Goal: Information Seeking & Learning: Learn about a topic

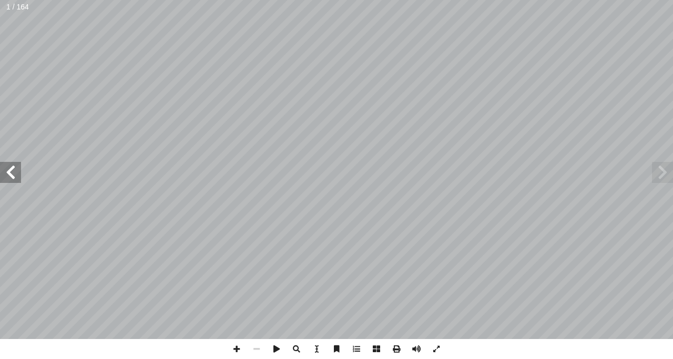
click at [9, 171] on span at bounding box center [10, 172] width 21 height 21
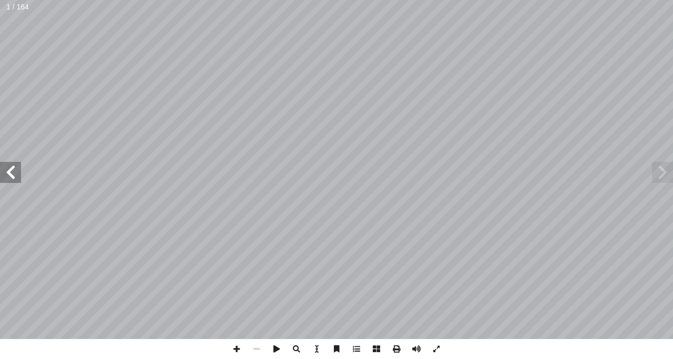
click at [9, 171] on span at bounding box center [10, 172] width 21 height 21
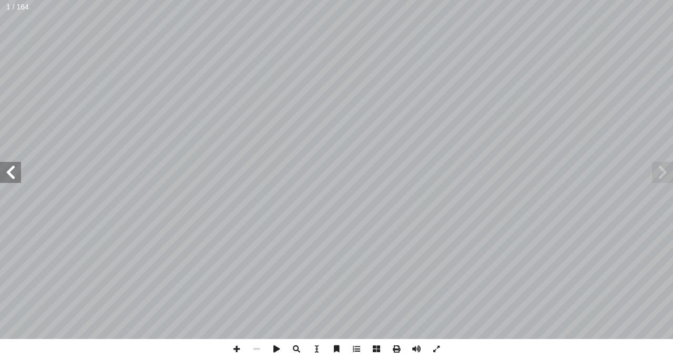
click at [9, 171] on span at bounding box center [10, 172] width 21 height 21
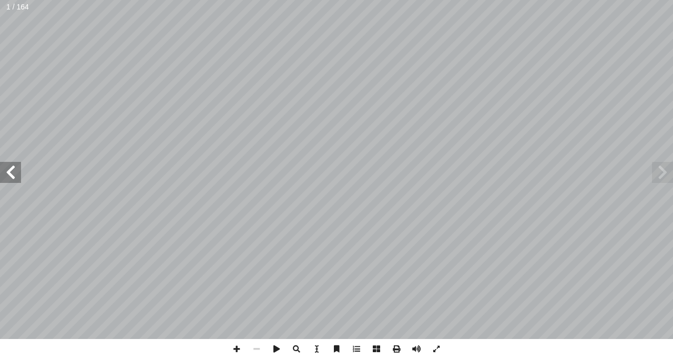
click at [9, 171] on span at bounding box center [10, 172] width 21 height 21
click at [9, 165] on span at bounding box center [10, 172] width 21 height 21
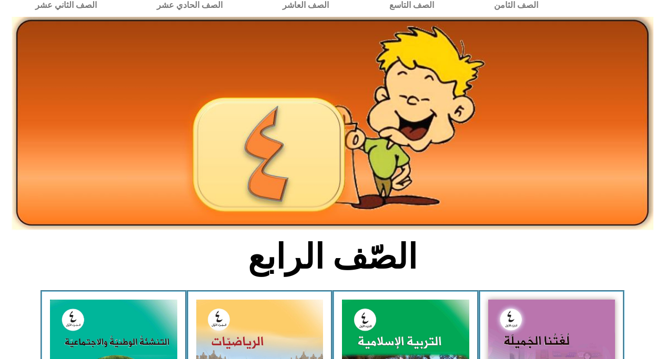
scroll to position [48, 0]
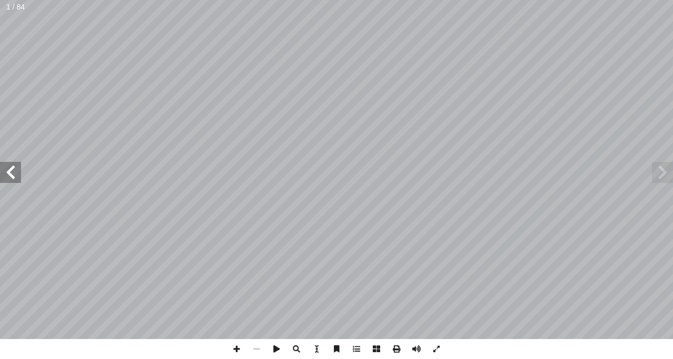
click at [15, 171] on span at bounding box center [10, 172] width 21 height 21
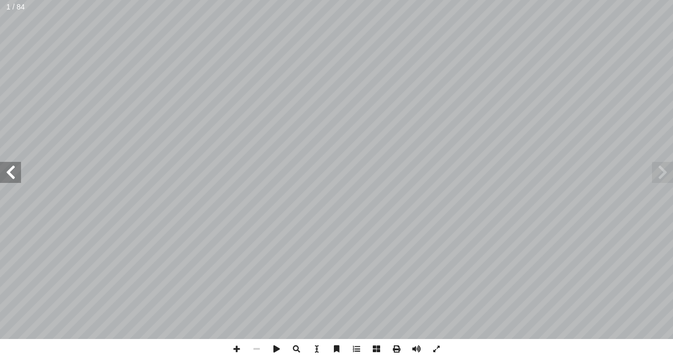
click at [15, 171] on span at bounding box center [10, 172] width 21 height 21
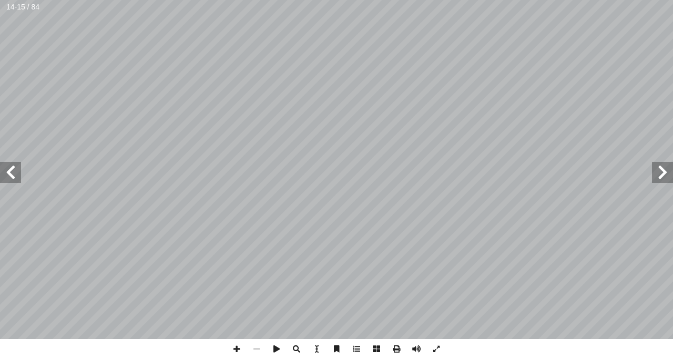
click at [15, 171] on span at bounding box center [10, 172] width 21 height 21
click at [659, 173] on span at bounding box center [662, 172] width 21 height 21
click at [7, 171] on span at bounding box center [10, 172] width 21 height 21
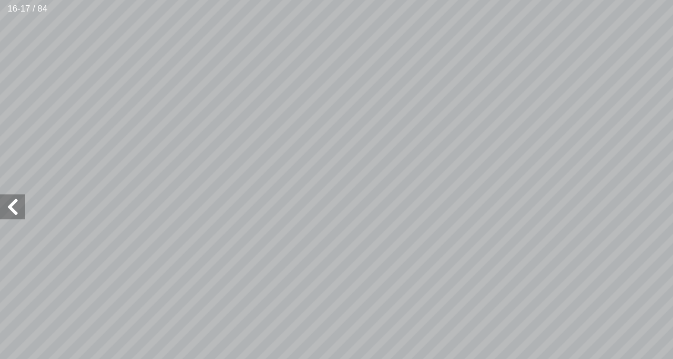
scroll to position [70, -78]
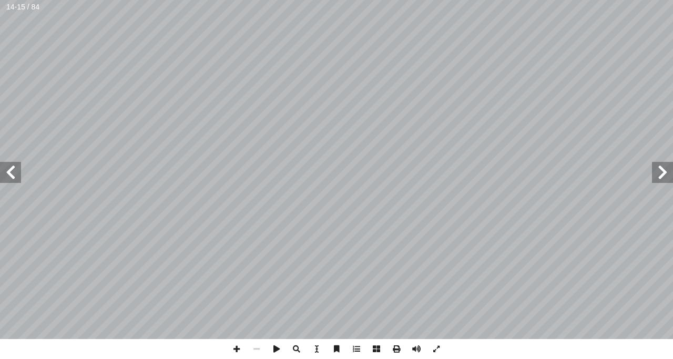
click at [3, 173] on span at bounding box center [10, 172] width 21 height 21
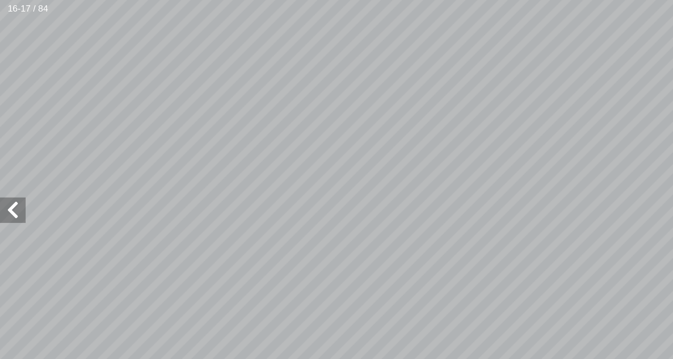
scroll to position [54, -85]
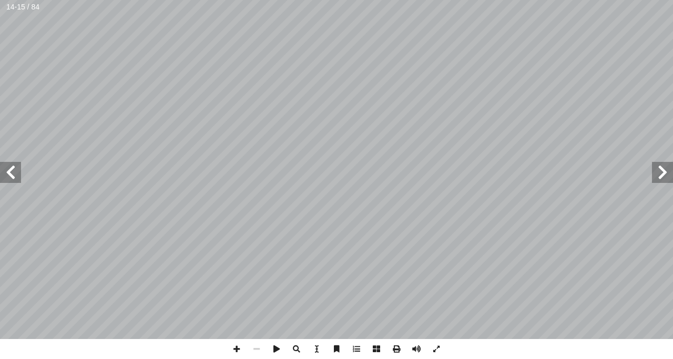
click at [17, 169] on span at bounding box center [10, 172] width 21 height 21
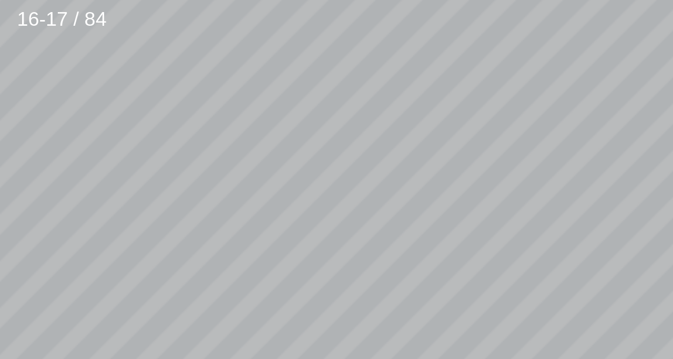
scroll to position [37, -92]
